Goal: Task Accomplishment & Management: Manage account settings

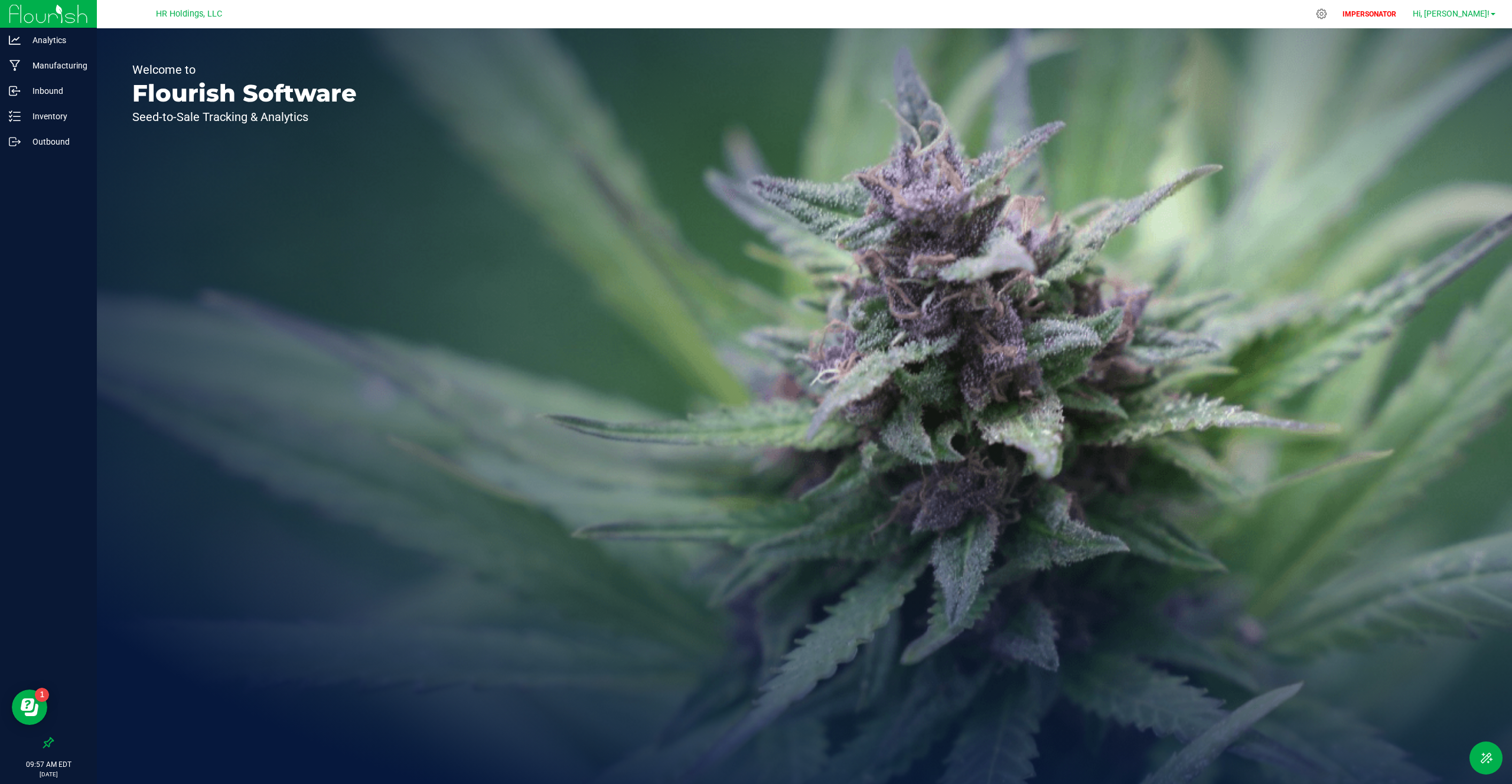
click at [1466, 9] on span "Hi, [PERSON_NAME]!" at bounding box center [1450, 13] width 77 height 9
click at [1449, 120] on span "Sign Out" at bounding box center [1450, 126] width 34 height 12
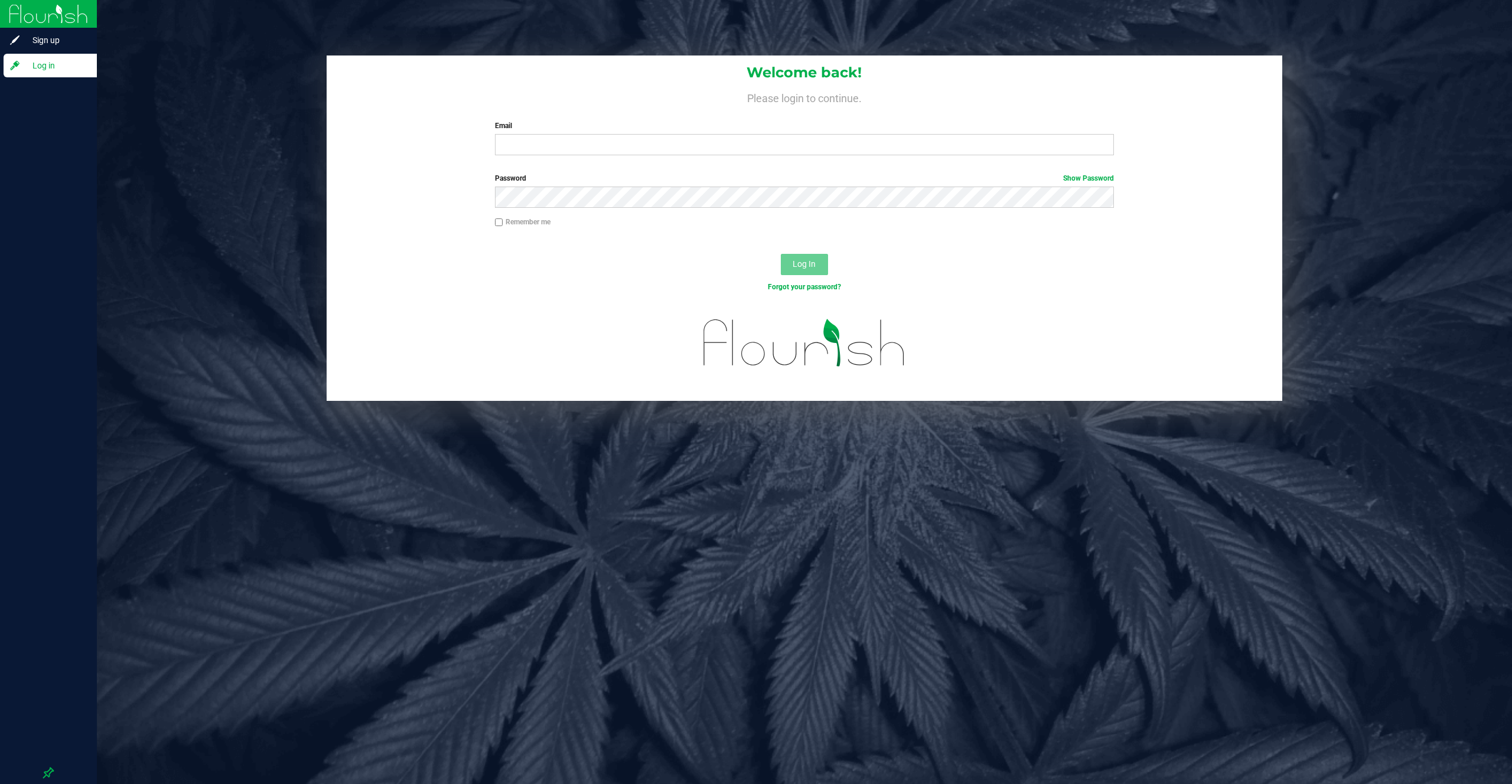
click at [640, 127] on label "Email" at bounding box center [803, 126] width 619 height 10
click at [640, 134] on input "Email" at bounding box center [803, 144] width 619 height 21
click at [632, 139] on input "Email" at bounding box center [803, 144] width 619 height 21
type input "cg_demo@flourishsoftware.com"
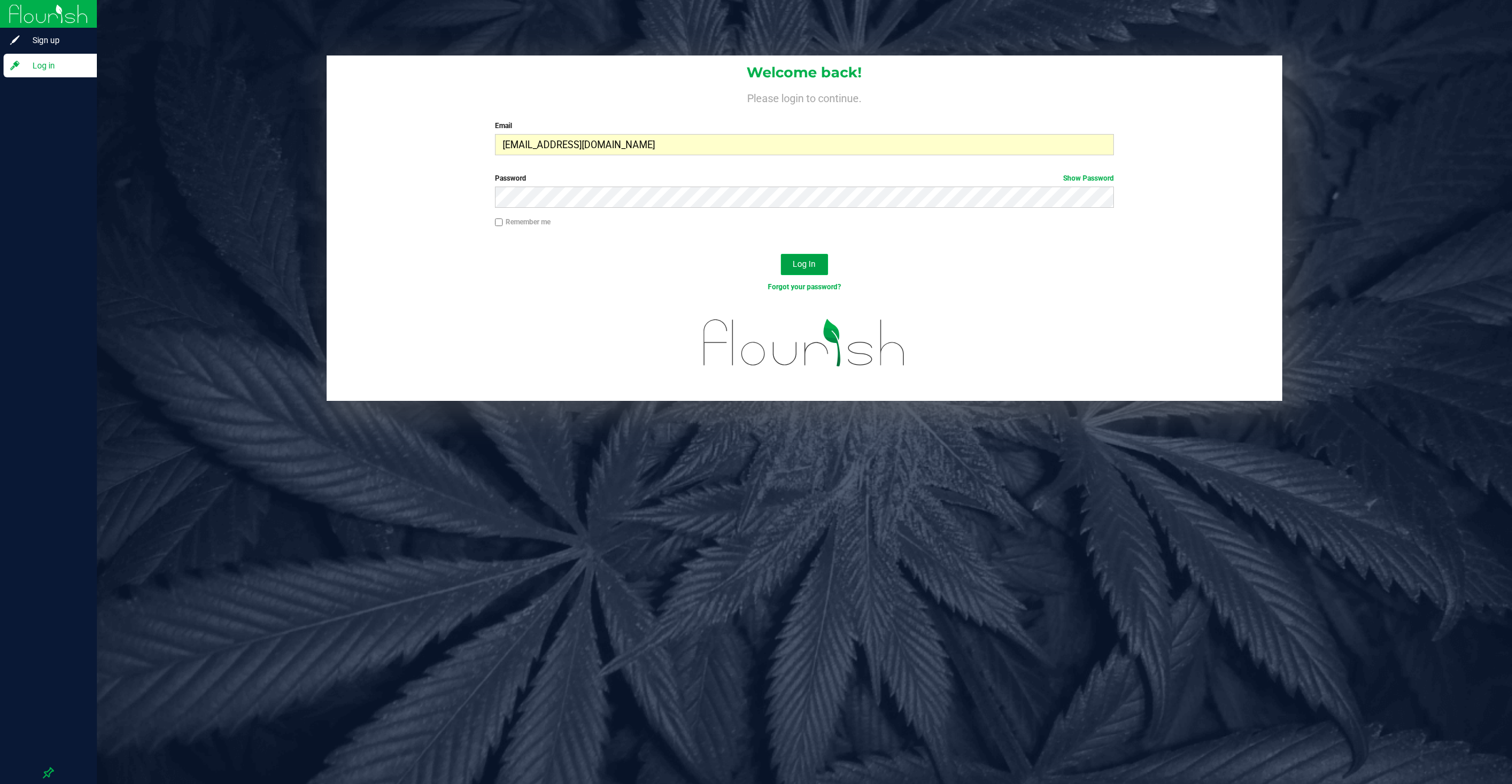
click at [814, 258] on button "Log In" at bounding box center [804, 264] width 47 height 21
